Goal: Task Accomplishment & Management: Manage account settings

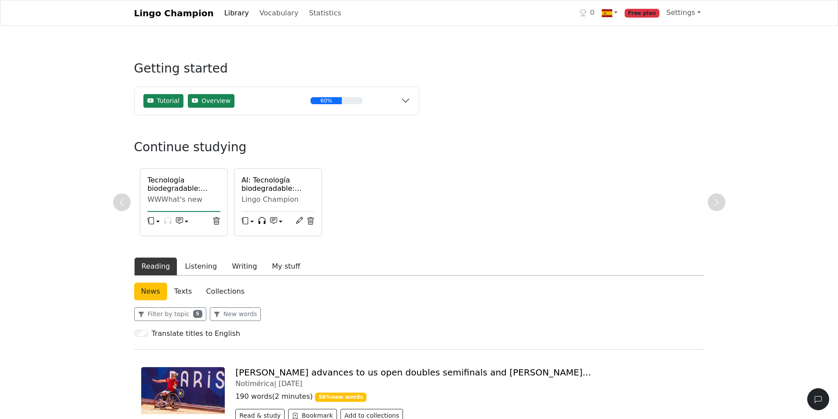
scroll to position [132, 0]
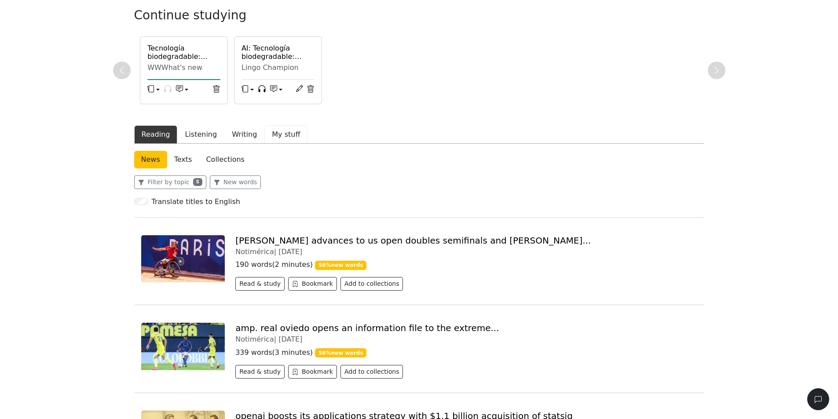
click at [265, 132] on button "My stuff" at bounding box center [285, 134] width 43 height 18
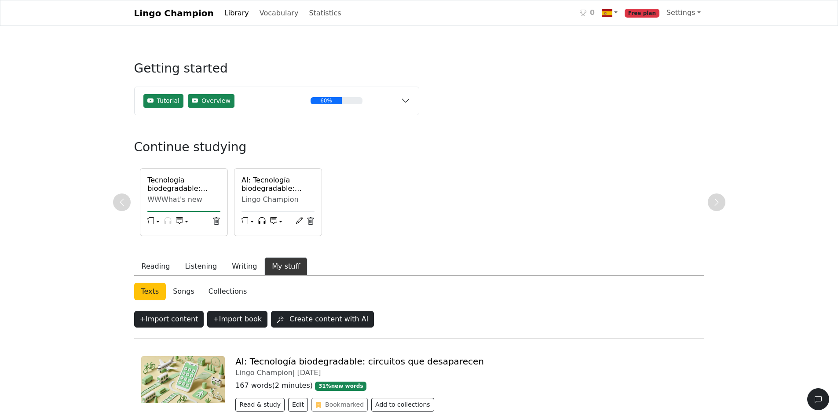
click at [221, 20] on link "Library" at bounding box center [237, 13] width 32 height 18
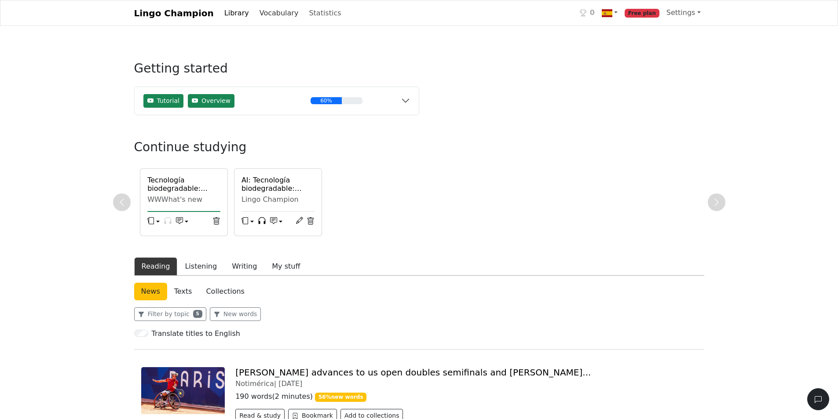
click at [256, 18] on link "Vocabulary" at bounding box center [279, 13] width 46 height 18
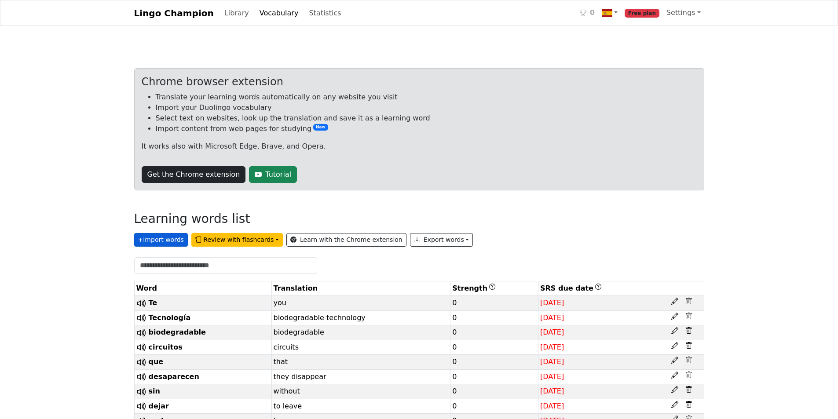
click at [169, 246] on button "+ Import words" at bounding box center [161, 240] width 54 height 14
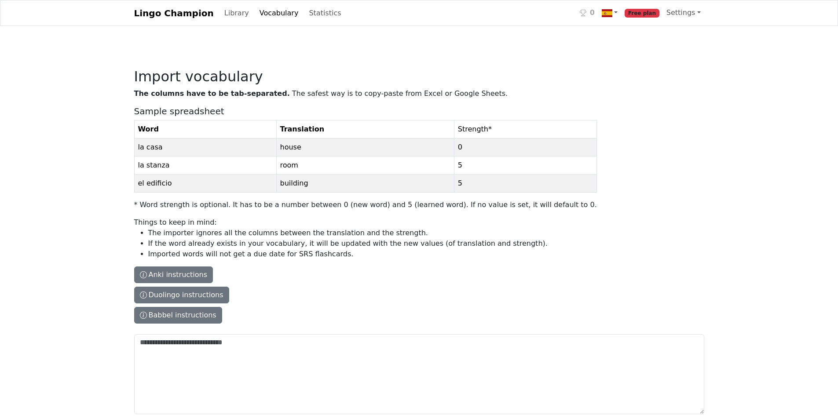
click at [151, 15] on link "Lingo Champion" at bounding box center [174, 13] width 80 height 18
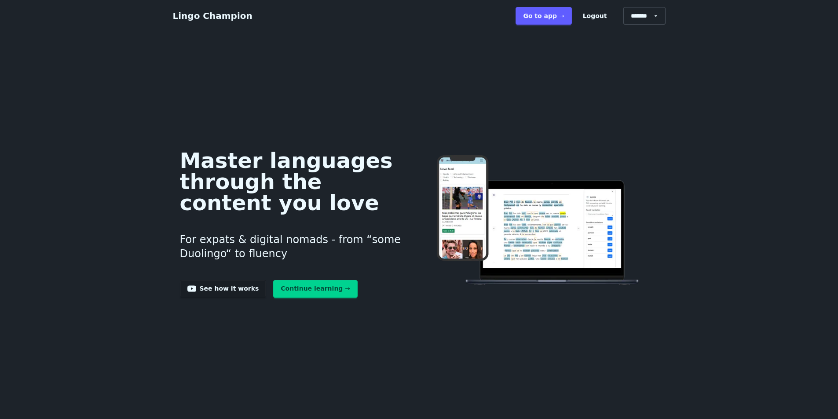
click at [569, 12] on link "Go to app ➝" at bounding box center [543, 16] width 56 height 18
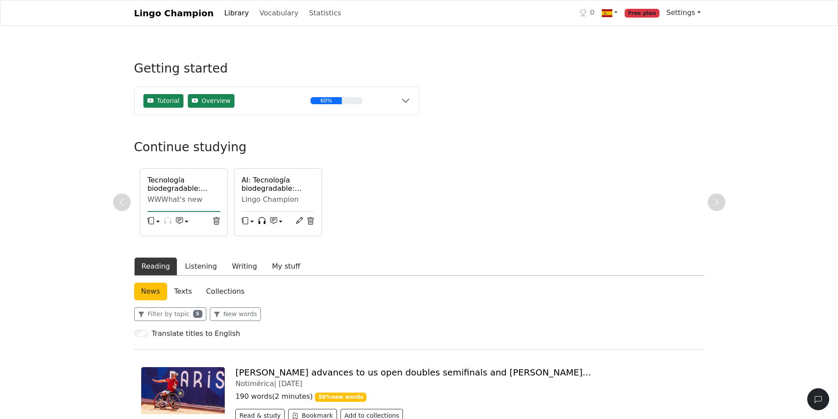
click at [691, 16] on link "Settings" at bounding box center [683, 13] width 41 height 18
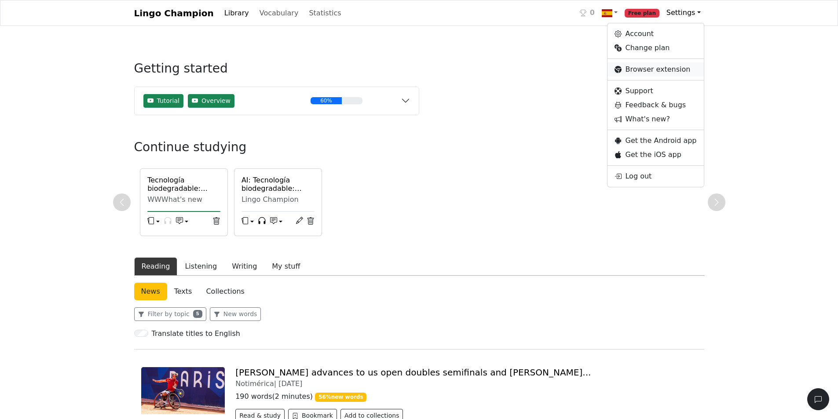
click at [694, 70] on link "Browser extension" at bounding box center [655, 69] width 96 height 14
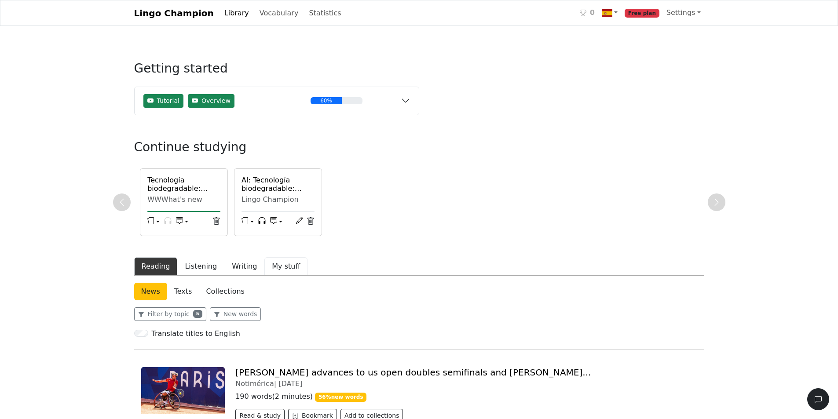
click at [266, 272] on button "My stuff" at bounding box center [285, 266] width 43 height 18
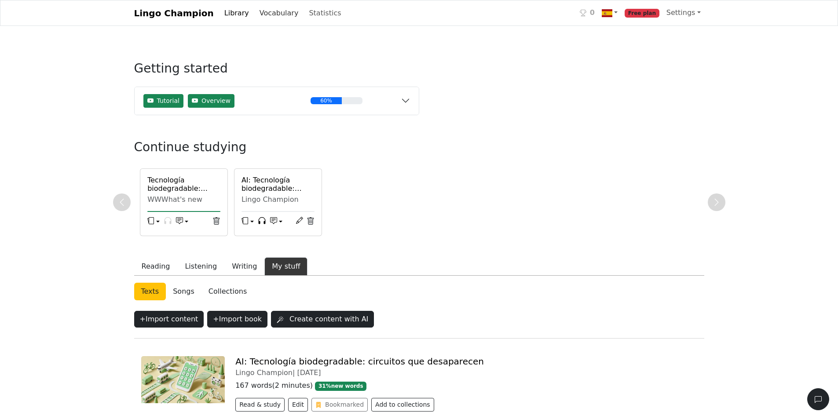
click at [263, 9] on link "Vocabulary" at bounding box center [279, 13] width 46 height 18
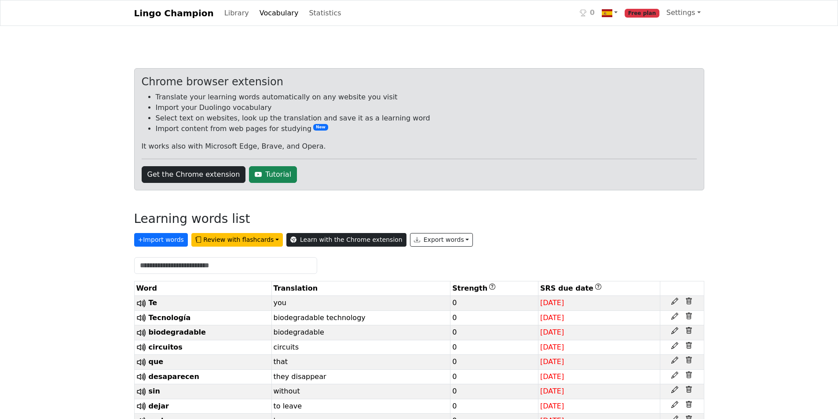
click at [290, 241] on icon at bounding box center [293, 240] width 6 height 6
click at [674, 11] on link "Settings" at bounding box center [683, 13] width 41 height 18
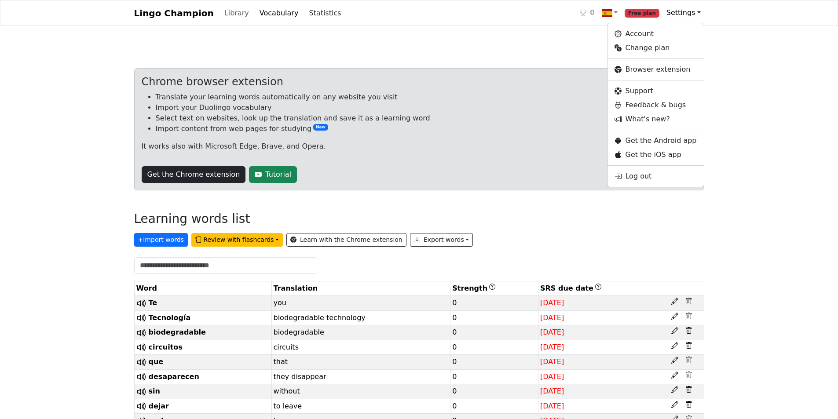
click at [306, 18] on link "Statistics" at bounding box center [324, 13] width 39 height 18
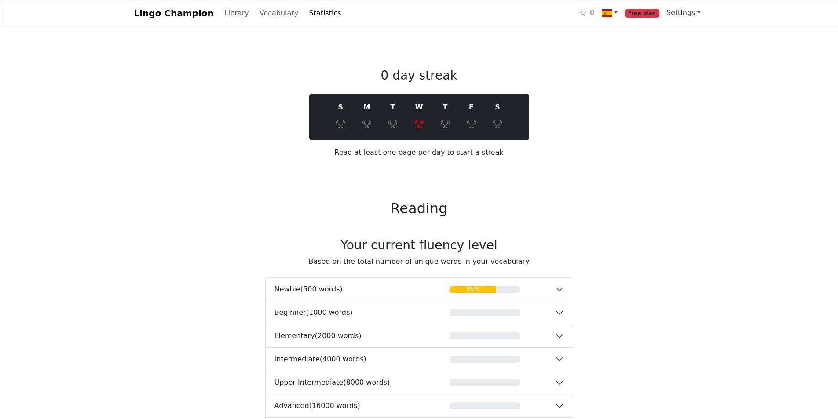
click at [697, 12] on link "Settings" at bounding box center [683, 13] width 41 height 18
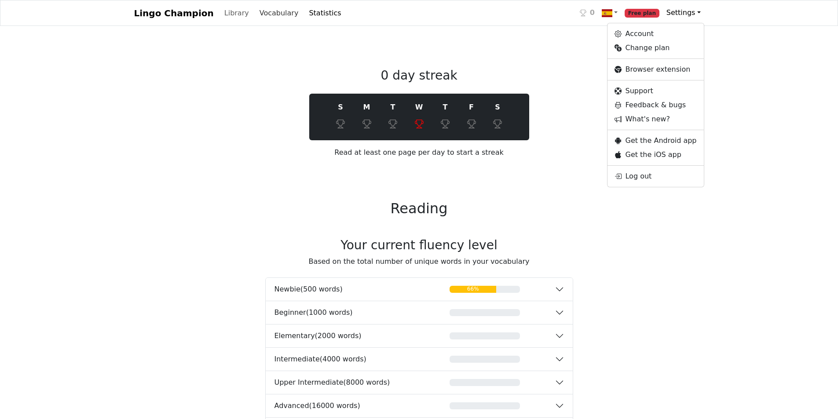
click at [260, 14] on link "Vocabulary" at bounding box center [279, 13] width 46 height 18
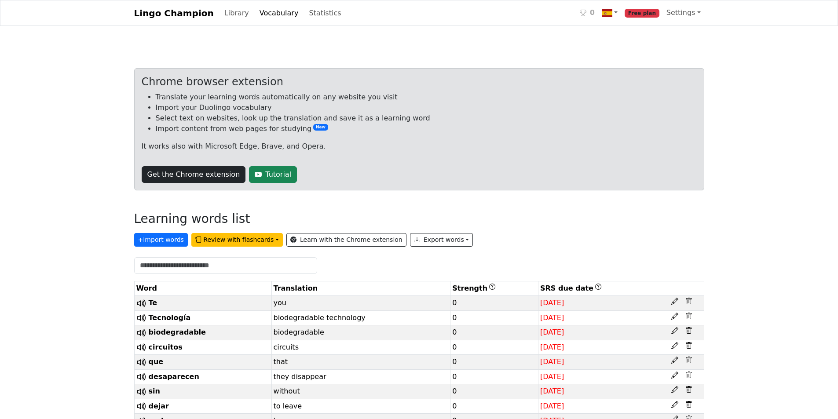
scroll to position [30, 0]
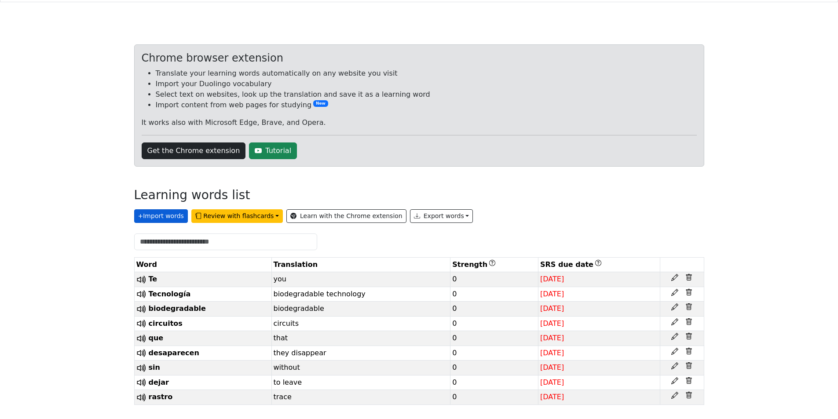
click at [162, 211] on button "+ Import words" at bounding box center [161, 216] width 54 height 14
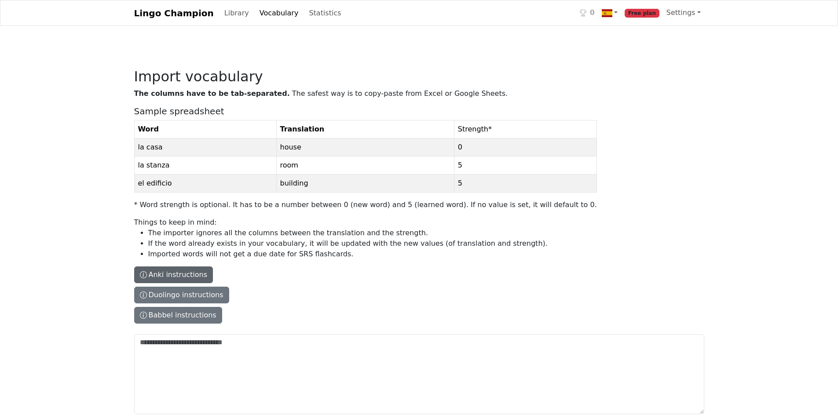
scroll to position [33, 0]
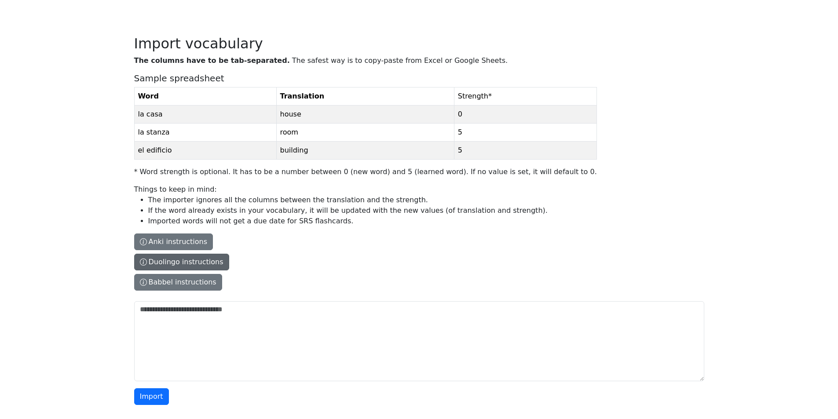
click at [181, 262] on button "Duolingo instructions" at bounding box center [181, 262] width 95 height 17
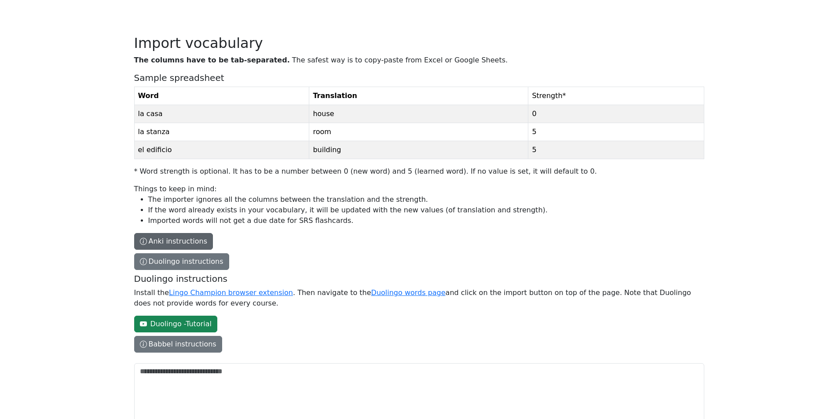
click at [175, 238] on button "Anki instructions" at bounding box center [173, 241] width 79 height 17
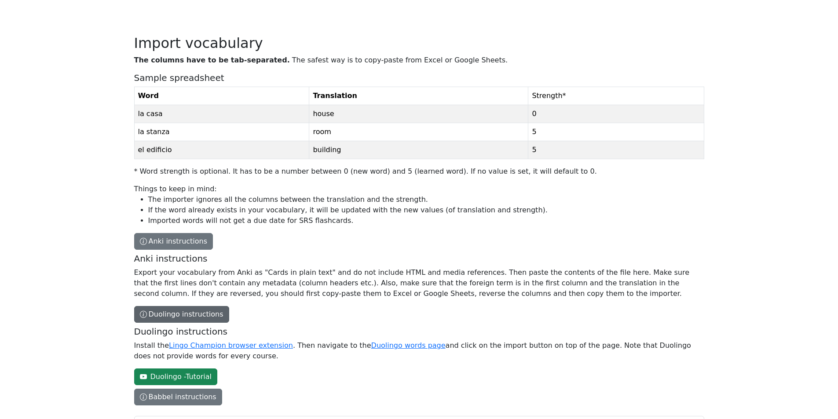
click at [171, 317] on button "Duolingo instructions" at bounding box center [181, 314] width 95 height 17
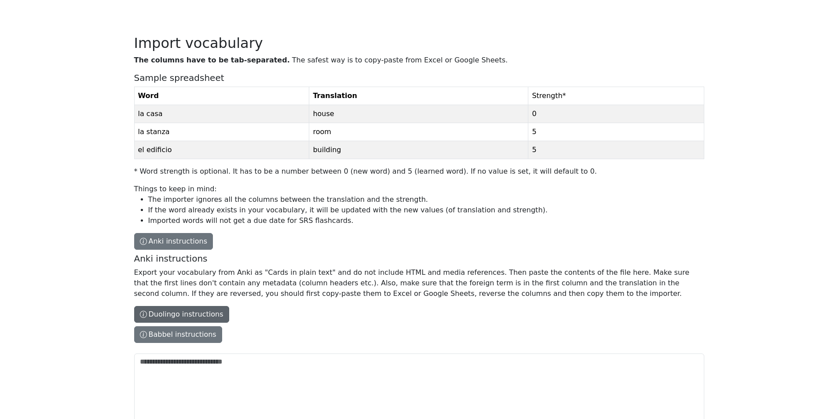
click at [164, 311] on button "Duolingo instructions" at bounding box center [181, 314] width 95 height 17
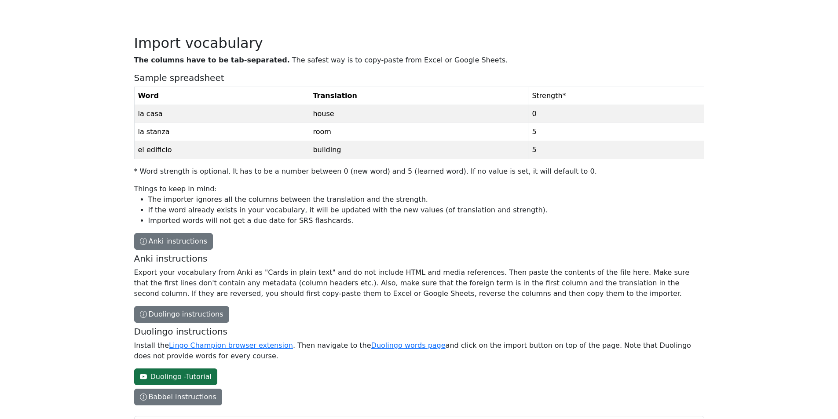
click at [162, 381] on link "Duolingo - Tutorial" at bounding box center [175, 376] width 83 height 17
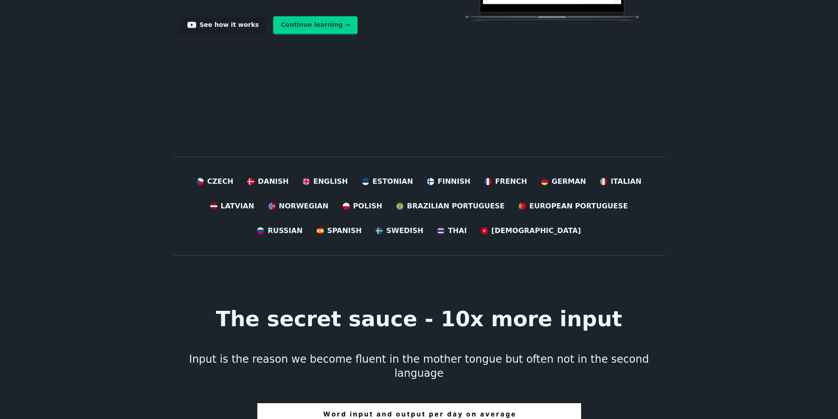
scroll to position [88, 0]
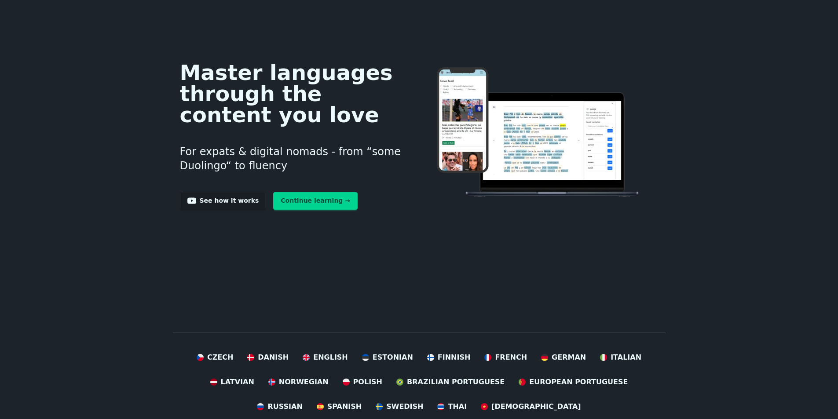
click at [290, 206] on link "Continue learning →" at bounding box center [315, 201] width 84 height 18
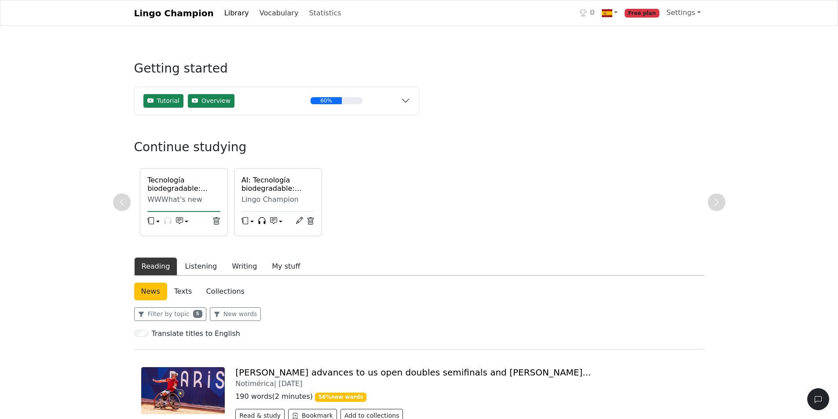
click at [261, 11] on link "Vocabulary" at bounding box center [279, 13] width 46 height 18
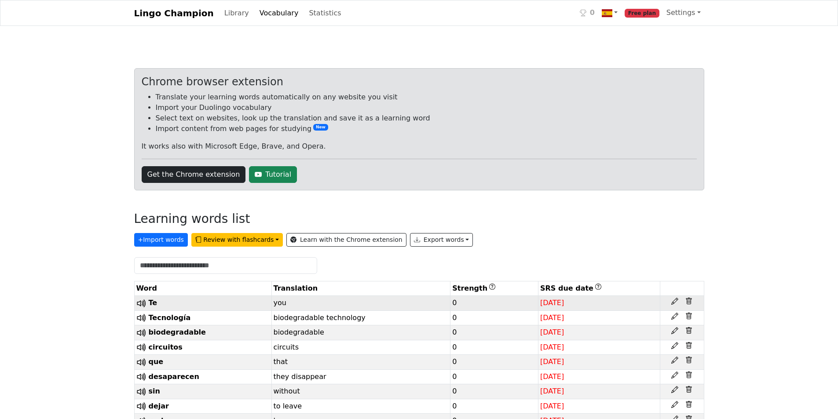
scroll to position [30, 0]
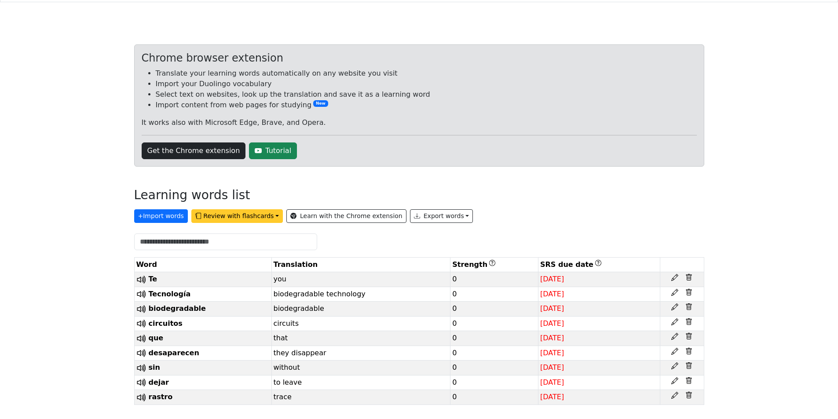
click at [232, 215] on button "Review with flashcards" at bounding box center [236, 216] width 91 height 14
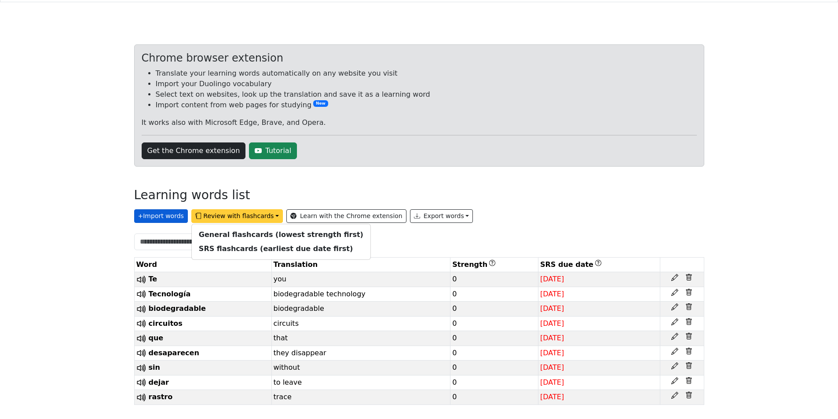
click at [165, 209] on button "+ Import words" at bounding box center [161, 216] width 54 height 14
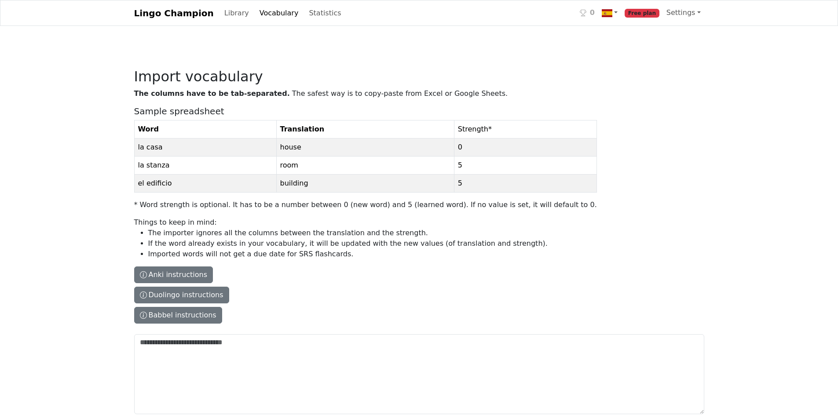
click at [261, 16] on link "Vocabulary" at bounding box center [279, 13] width 46 height 18
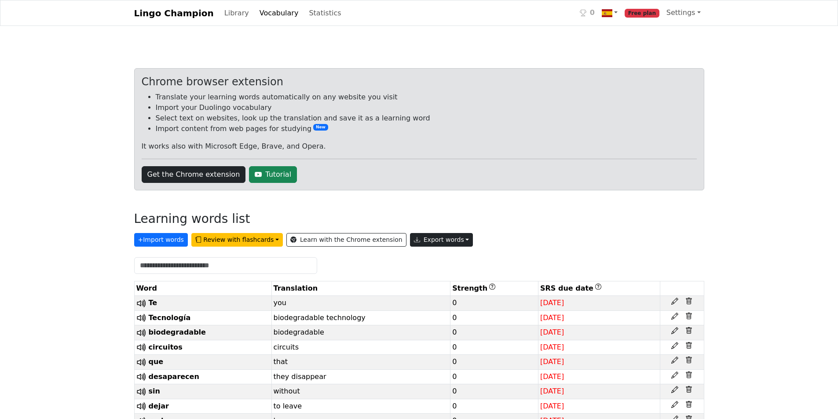
click at [417, 240] on button "Export words" at bounding box center [441, 240] width 63 height 14
click at [339, 187] on div "Chrome browser extension Translate your learning words automatically on any web…" at bounding box center [419, 129] width 570 height 122
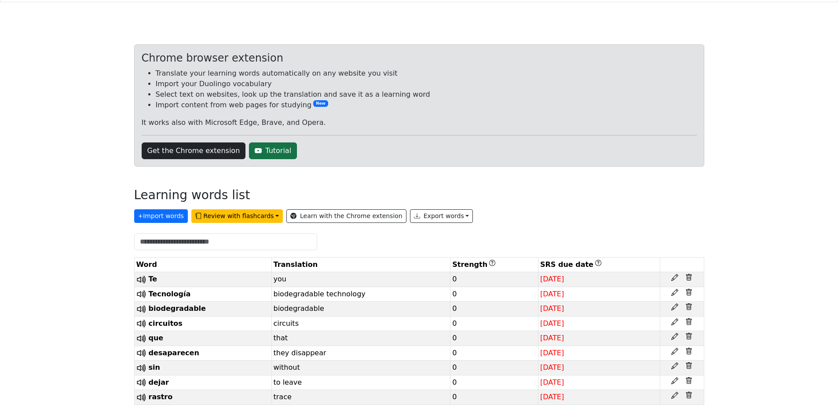
click at [249, 142] on link "Tutorial" at bounding box center [273, 150] width 48 height 17
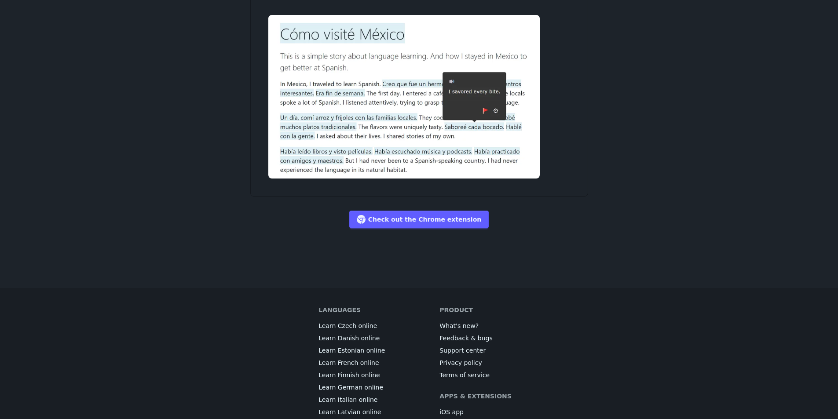
scroll to position [1495, 0]
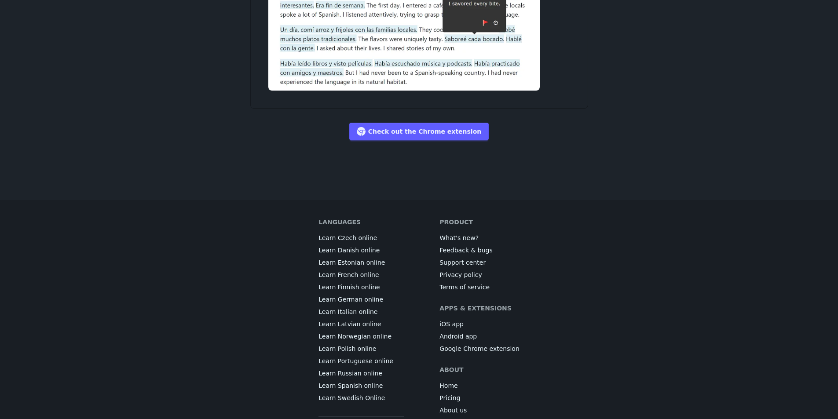
click at [407, 123] on link "Check out the Chrome extension" at bounding box center [419, 132] width 140 height 18
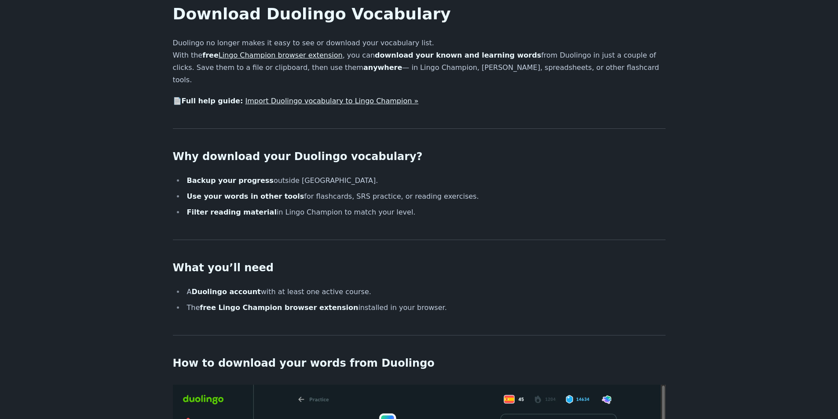
scroll to position [0, 0]
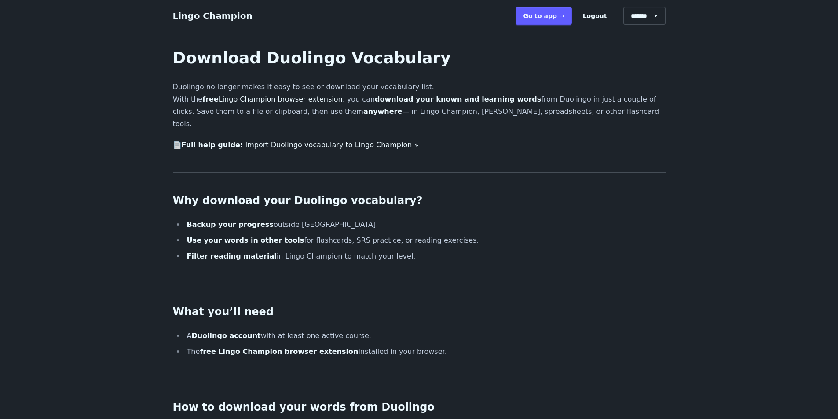
click at [283, 141] on link "Import Duolingo vocabulary to Lingo Champion »" at bounding box center [331, 145] width 173 height 8
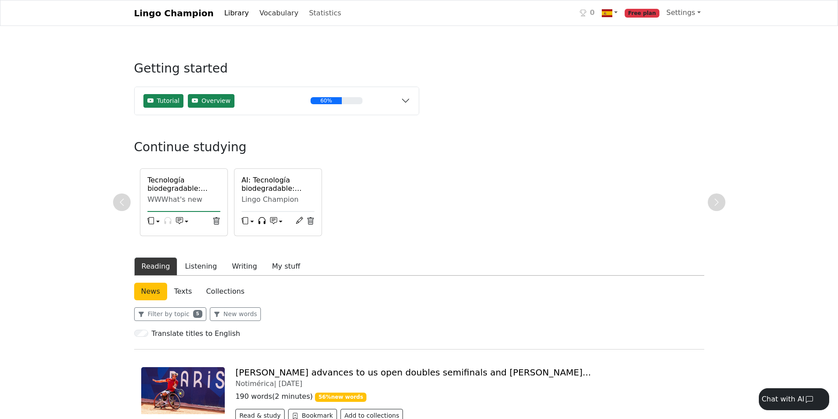
click at [266, 18] on link "Vocabulary" at bounding box center [279, 13] width 46 height 18
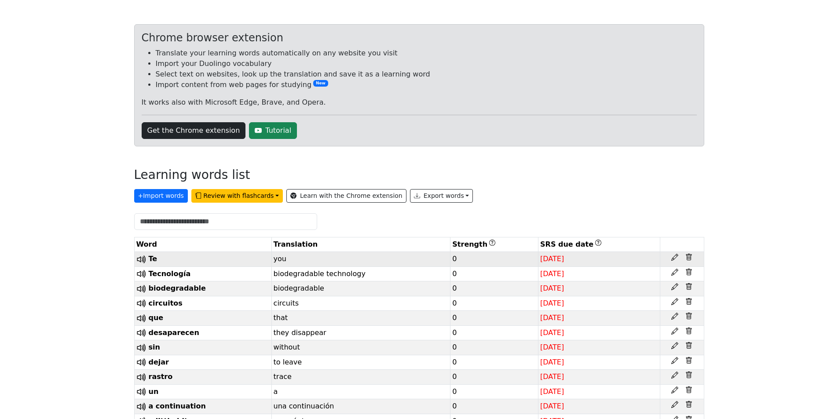
scroll to position [138, 0]
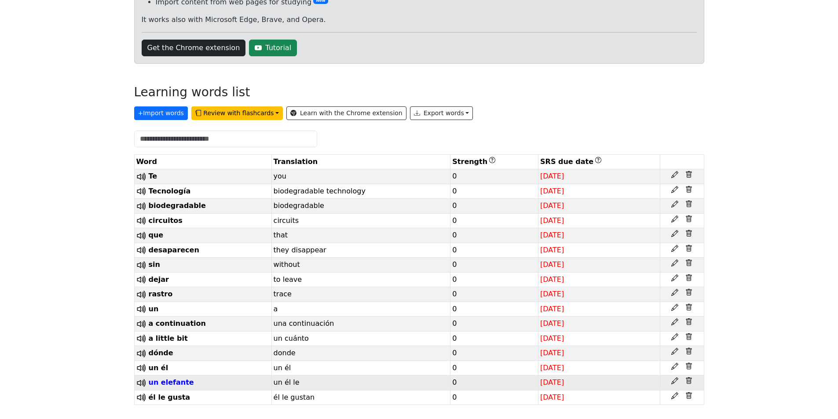
click at [170, 382] on span "un elefante" at bounding box center [171, 382] width 45 height 8
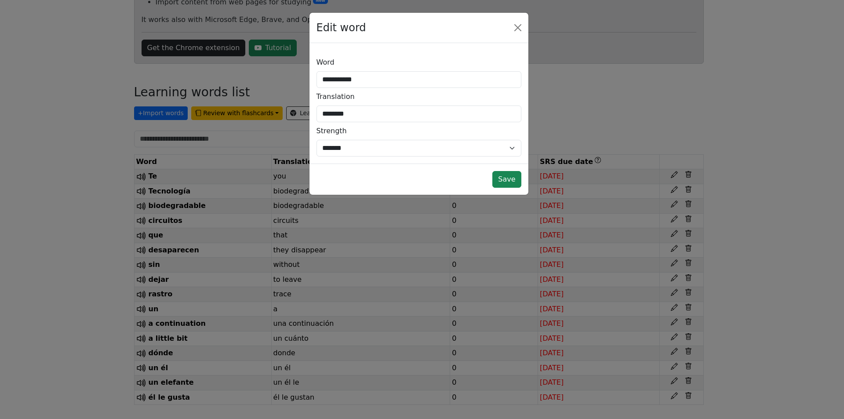
click at [238, 135] on div "**********" at bounding box center [422, 209] width 844 height 419
